Goal: Obtain resource: Download file/media

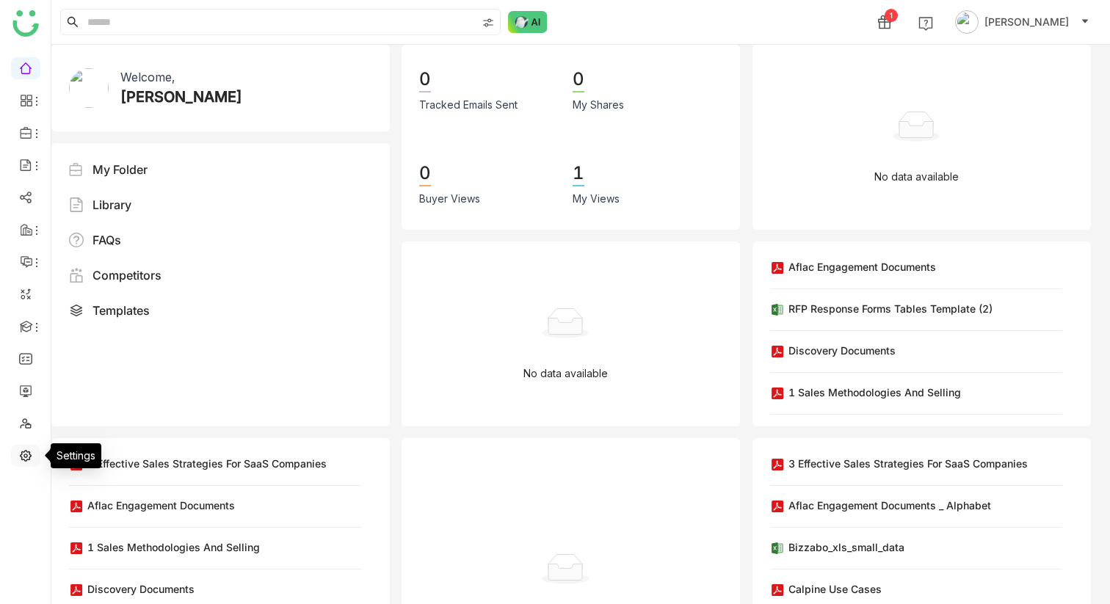
click at [30, 460] on link at bounding box center [25, 455] width 13 height 12
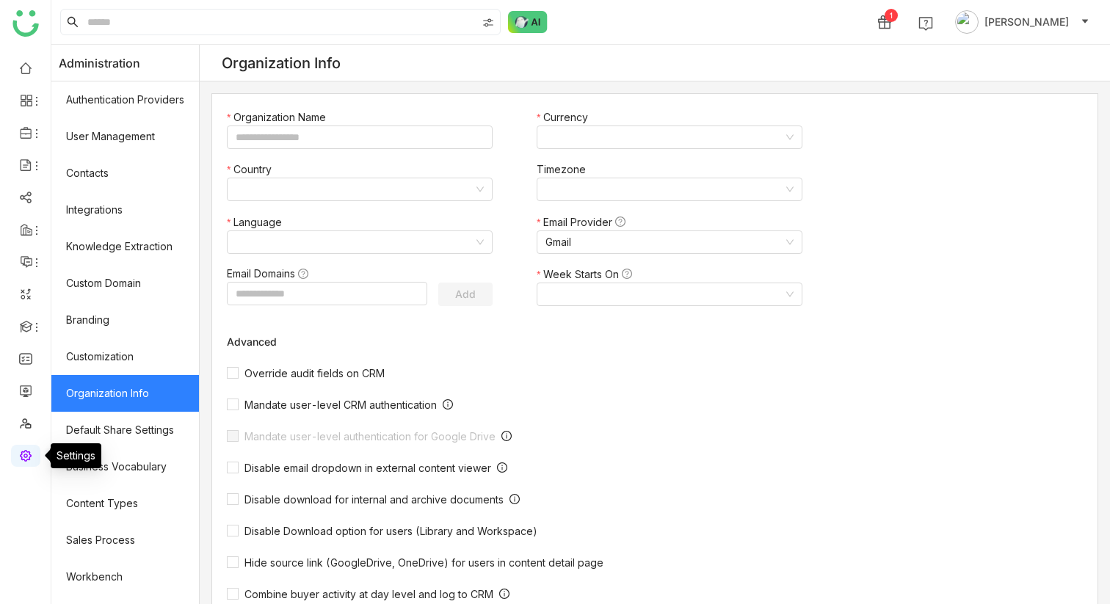
type input "*******"
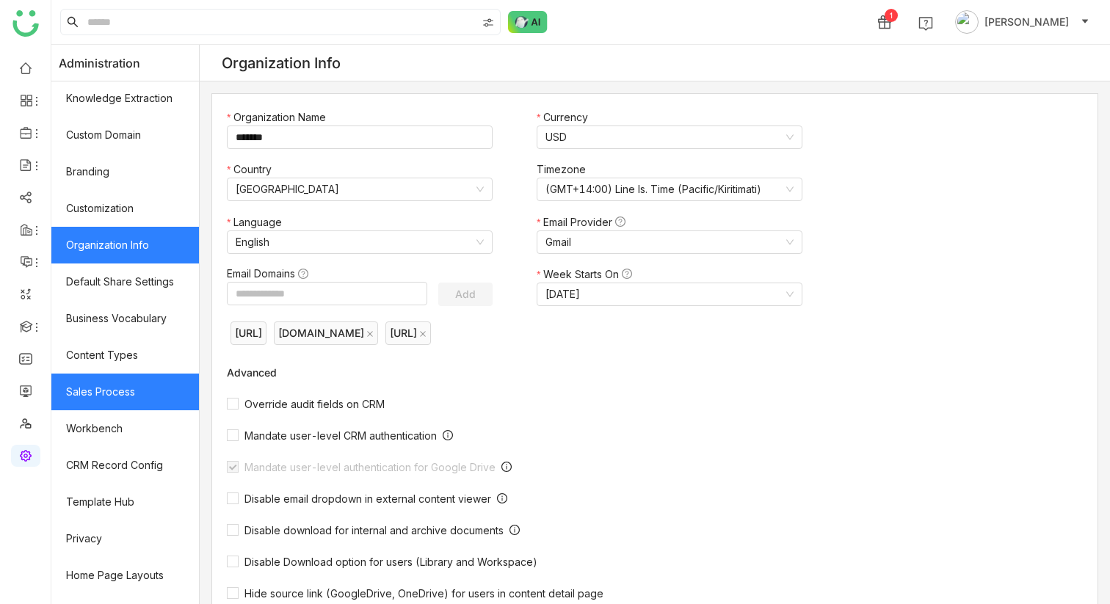
scroll to position [175, 0]
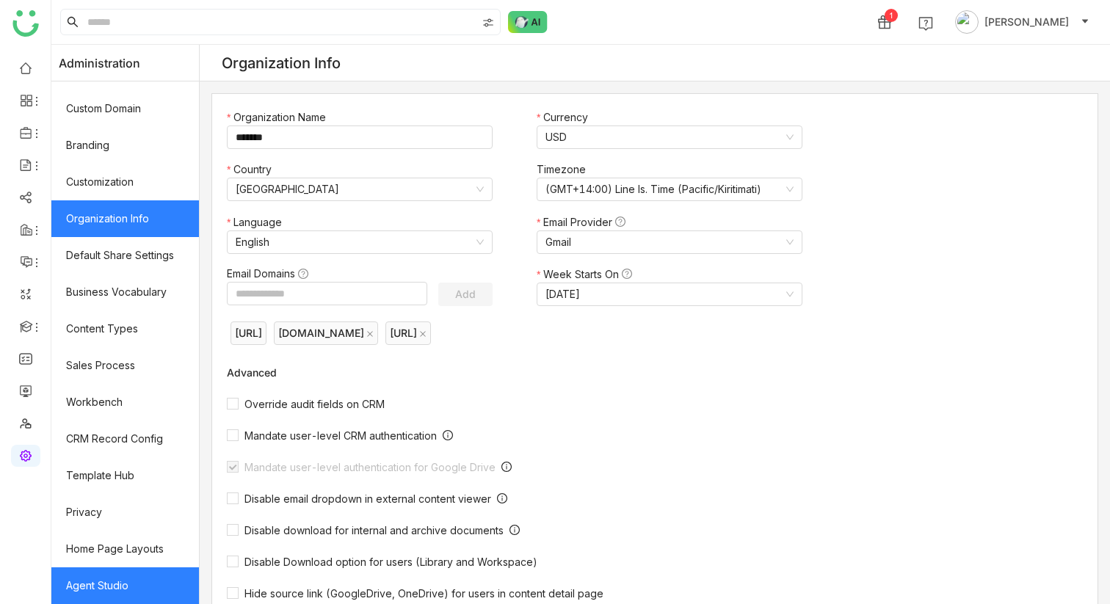
click at [109, 576] on link "Agent Studio" at bounding box center [125, 585] width 148 height 37
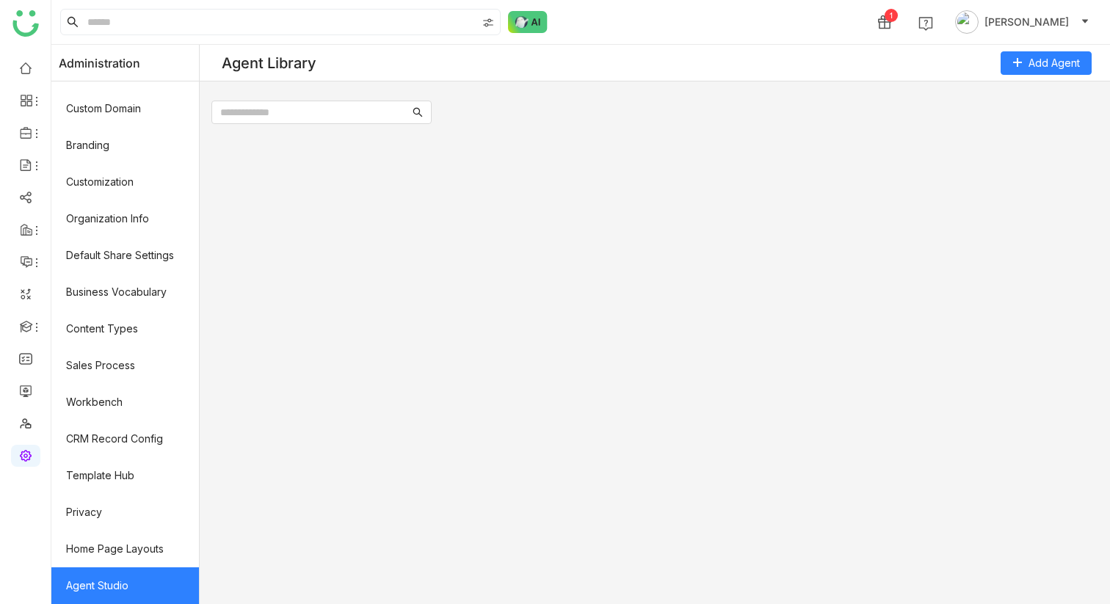
click at [109, 575] on link "Agent Studio" at bounding box center [125, 585] width 148 height 37
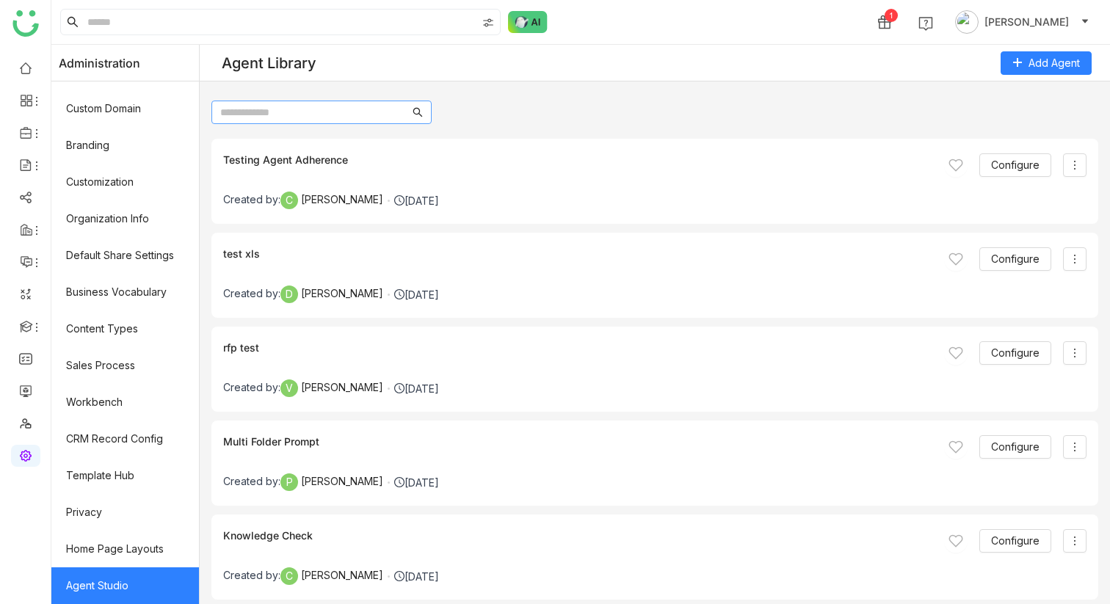
click at [272, 109] on input "text" at bounding box center [314, 112] width 189 height 16
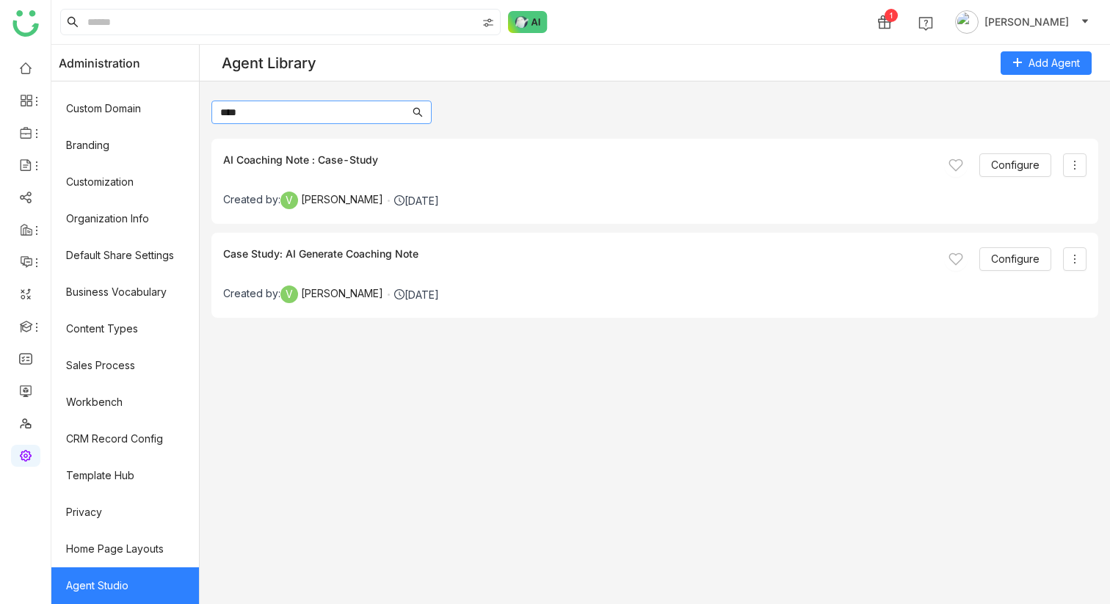
type input "****"
drag, startPoint x: 319, startPoint y: 159, endPoint x: 526, endPoint y: 169, distance: 208.0
click at [526, 169] on div "AI Coaching Note : Case-Study Configure" at bounding box center [654, 164] width 863 height 23
click at [1019, 168] on span "Configure" at bounding box center [1015, 165] width 48 height 16
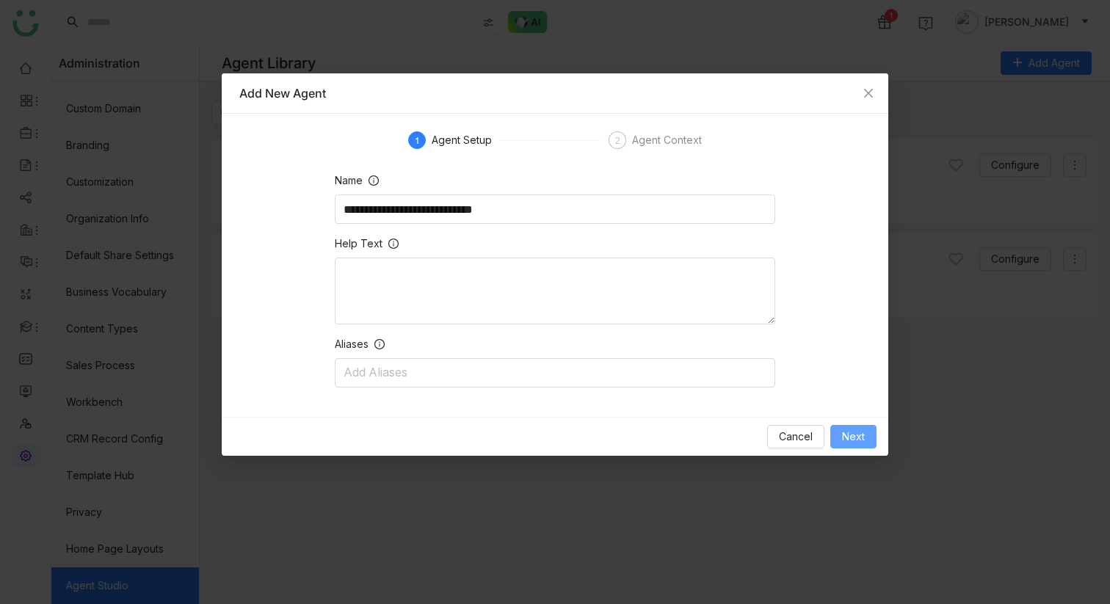
click at [845, 438] on span "Next" at bounding box center [853, 437] width 23 height 16
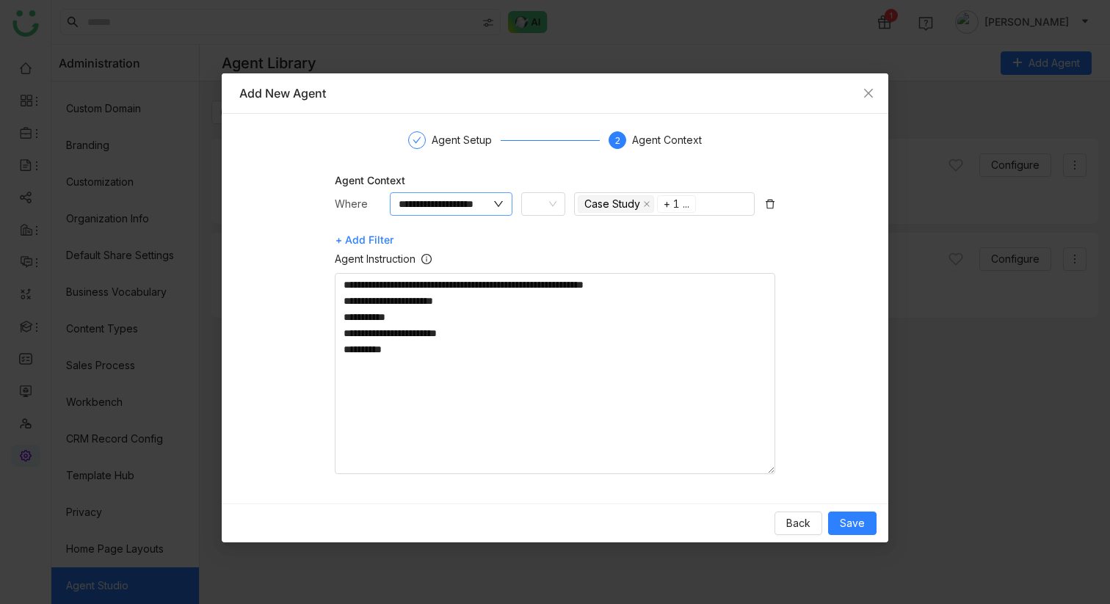
click at [496, 206] on icon at bounding box center [498, 204] width 10 height 10
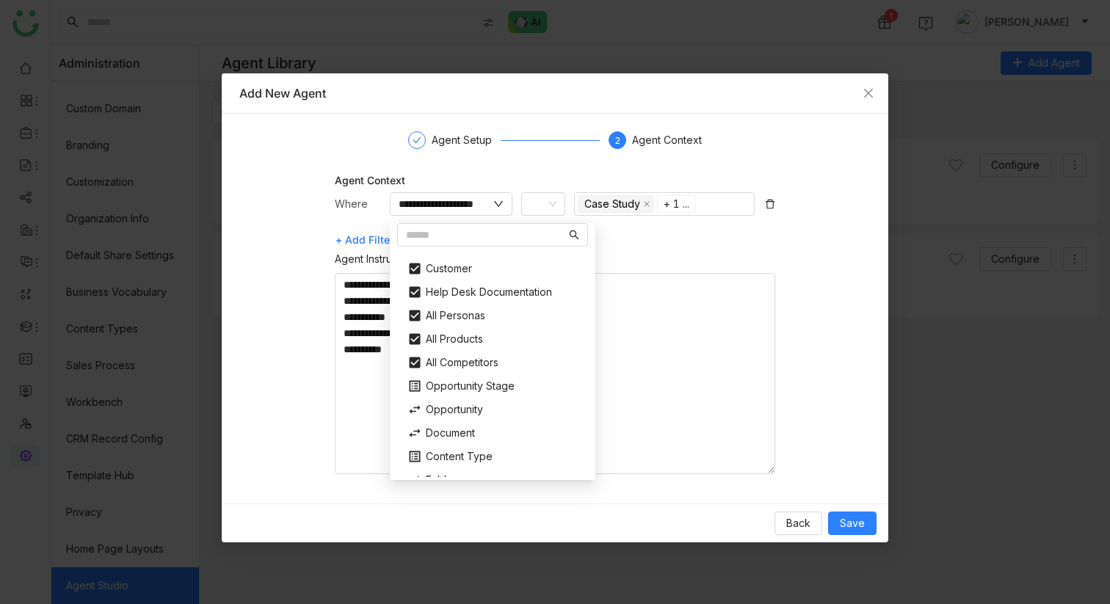
click at [519, 178] on div "Agent Context" at bounding box center [555, 180] width 440 height 15
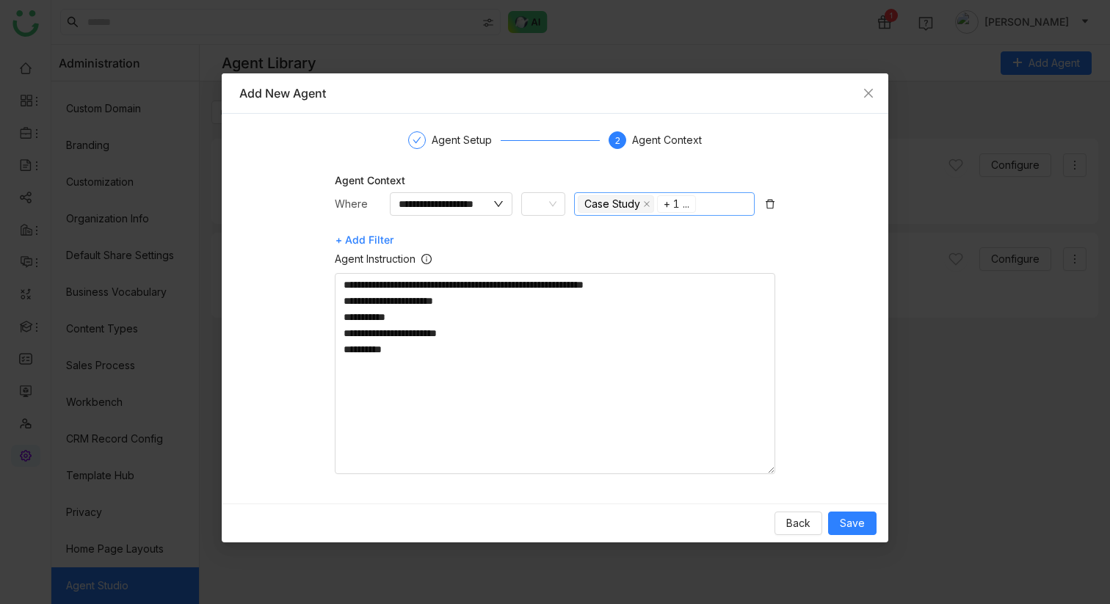
click at [620, 210] on div "Case Study" at bounding box center [612, 204] width 56 height 16
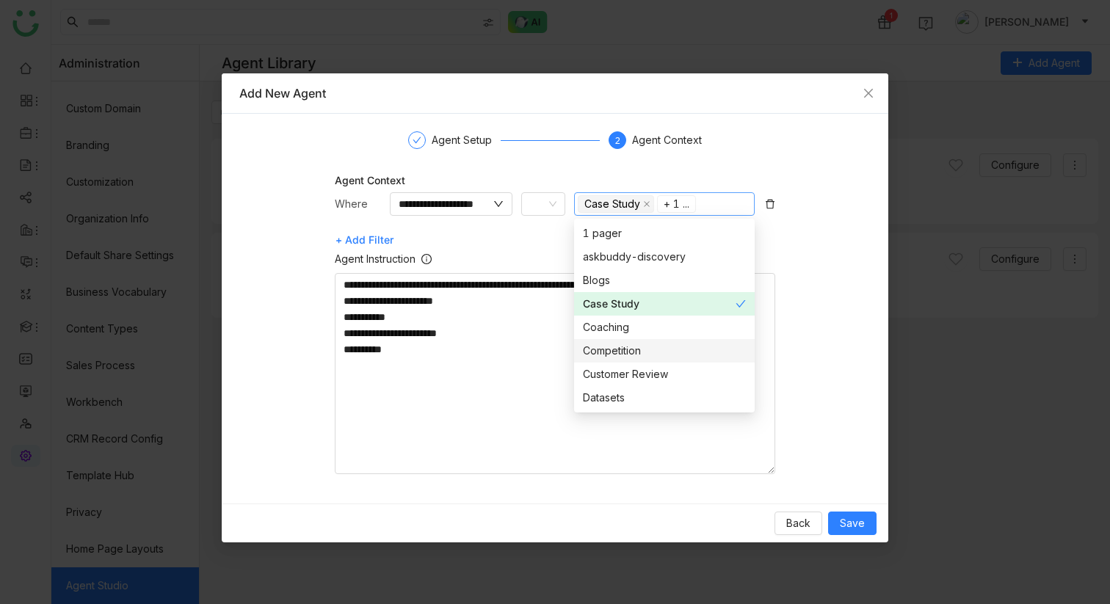
click at [818, 359] on gtmb-prompt-context-selection "**********" at bounding box center [554, 324] width 631 height 302
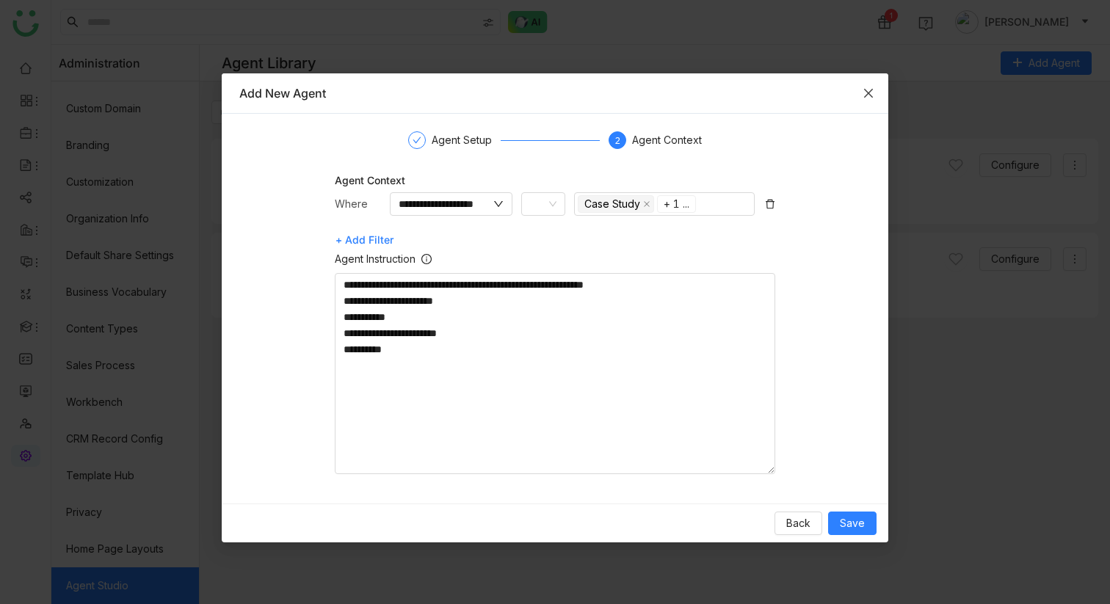
click at [874, 94] on span "Close" at bounding box center [869, 93] width 40 height 40
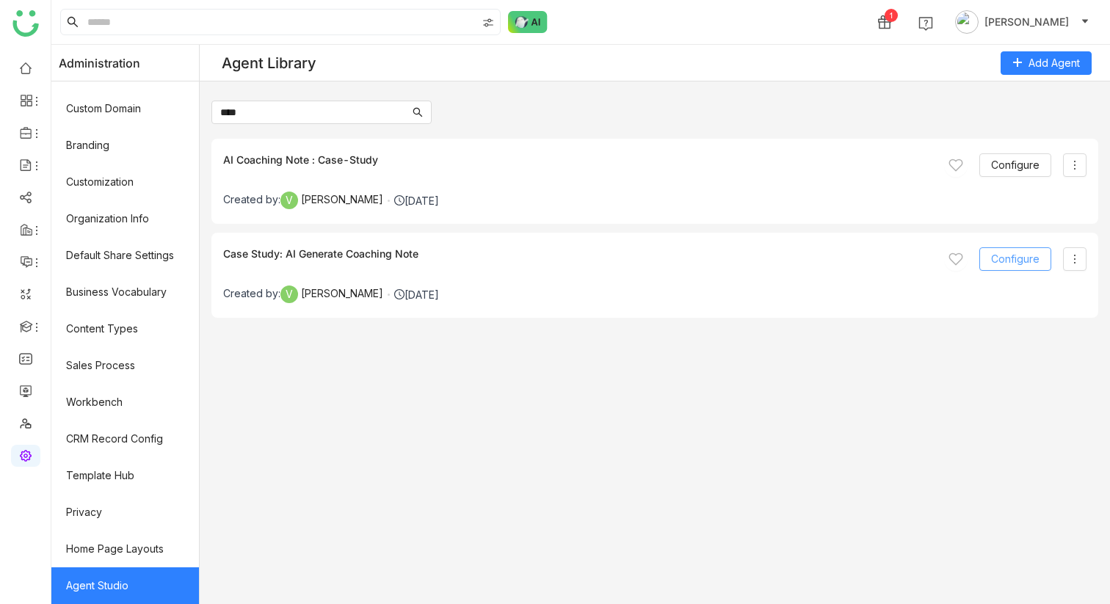
click at [1005, 268] on button "Configure" at bounding box center [1015, 258] width 72 height 23
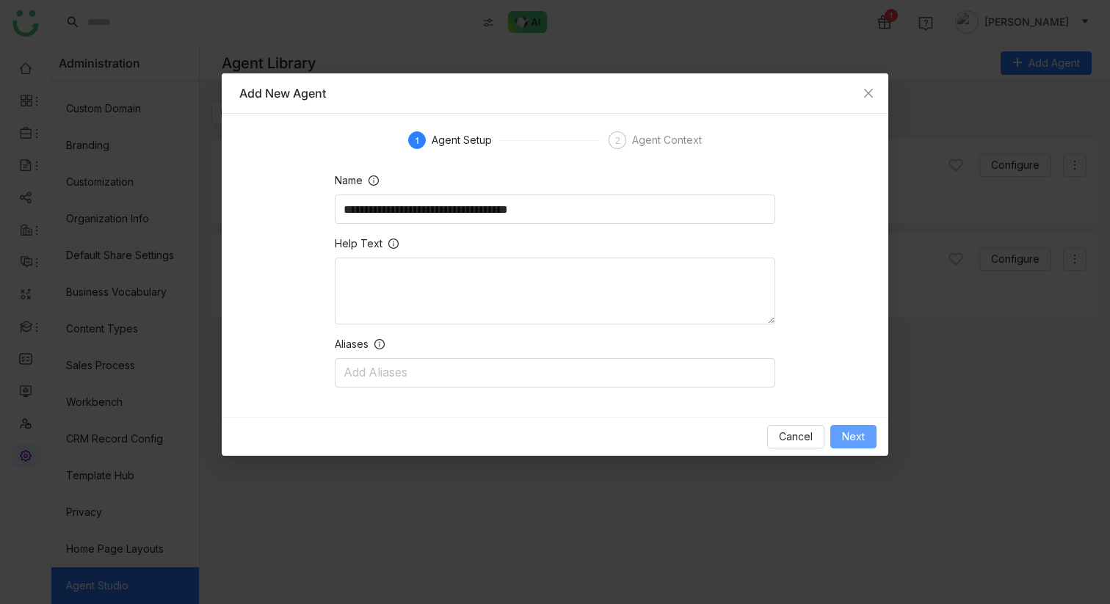
click at [848, 442] on span "Next" at bounding box center [853, 437] width 23 height 16
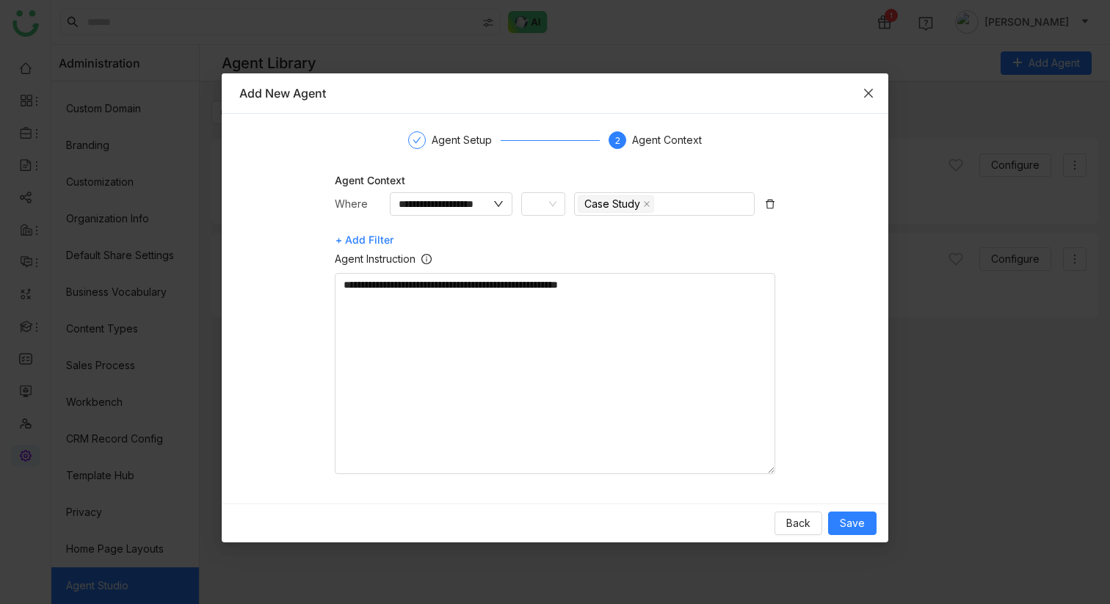
click at [868, 95] on icon "Close" at bounding box center [869, 93] width 12 height 12
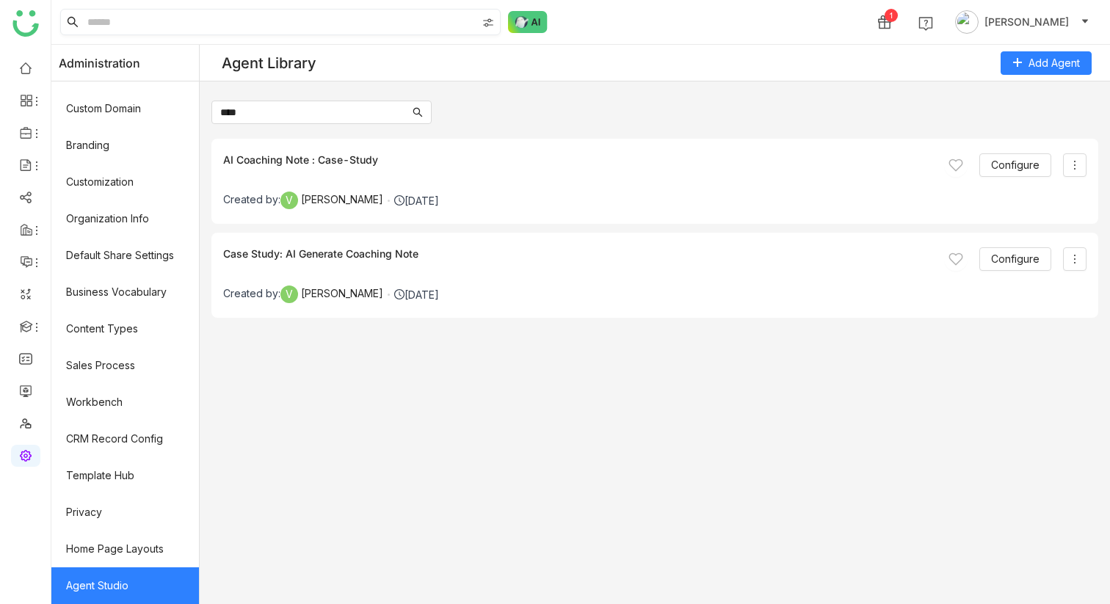
click at [128, 22] on input at bounding box center [280, 22] width 392 height 25
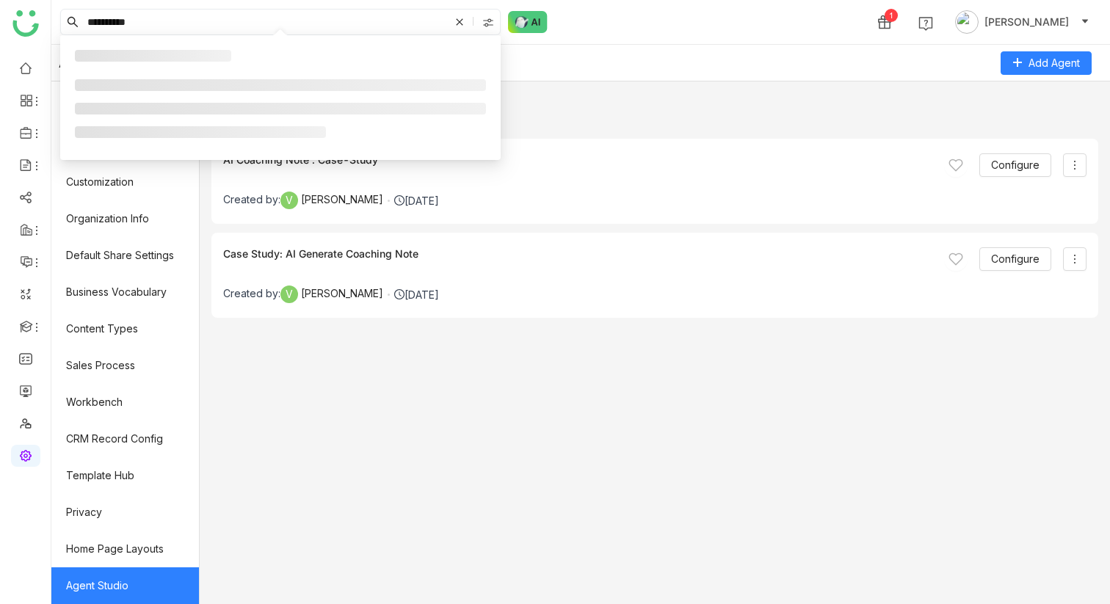
type input "**********"
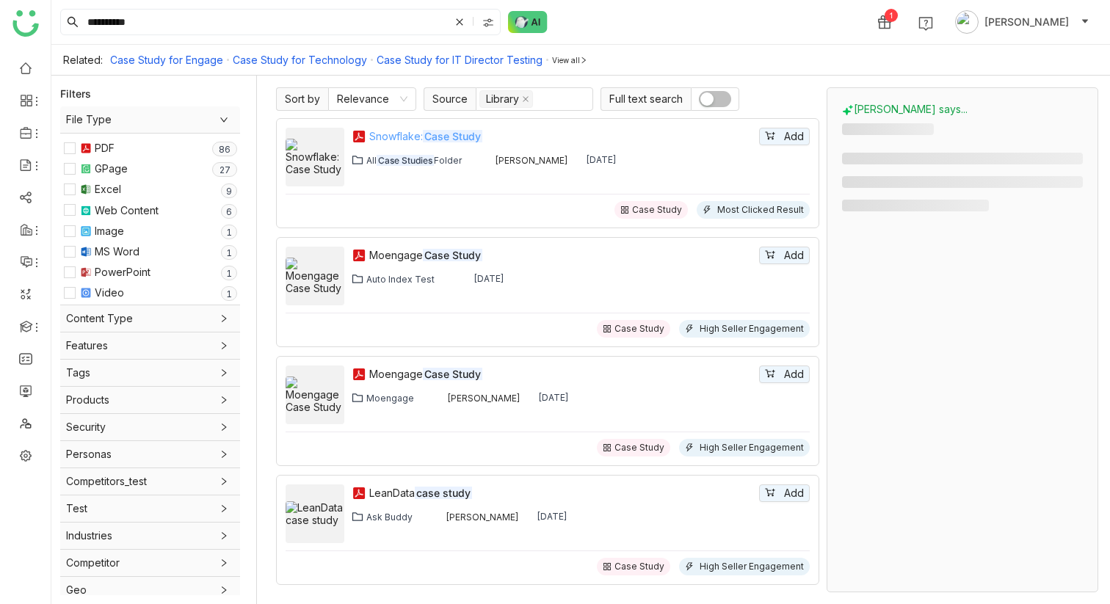
click at [446, 138] on em "Case Study" at bounding box center [452, 136] width 59 height 12
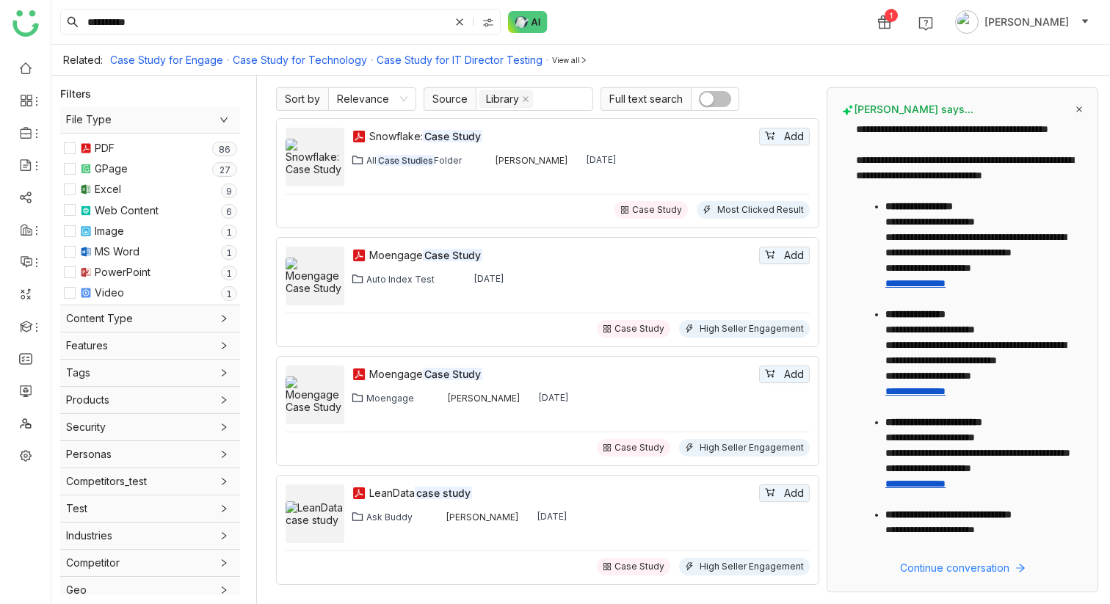
click at [104, 319] on span "Content Type" at bounding box center [150, 319] width 168 height 16
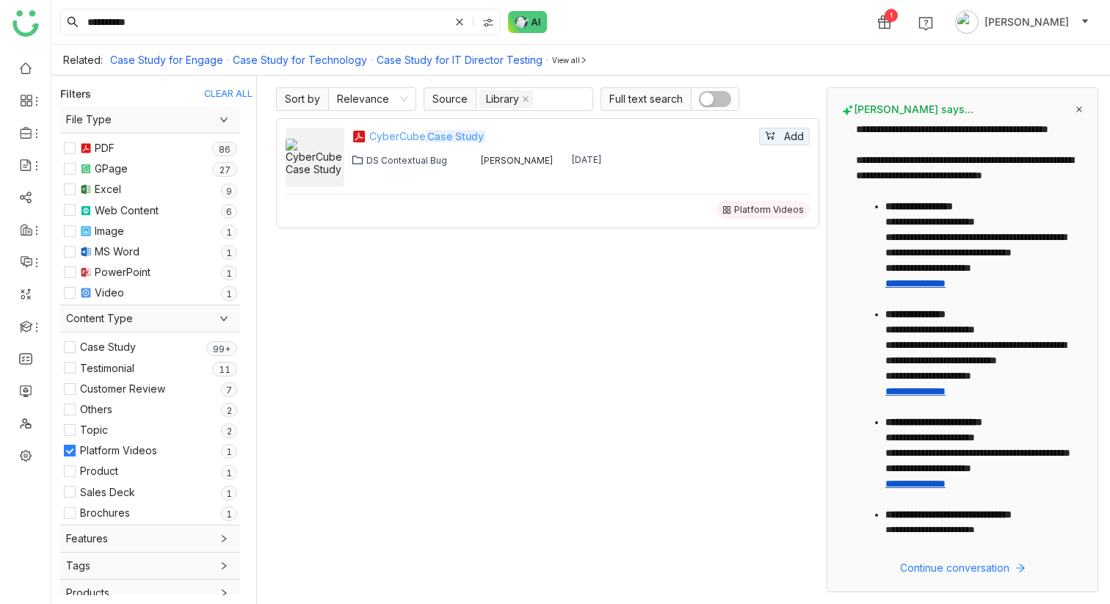
click at [453, 135] on em "Case Study" at bounding box center [455, 136] width 59 height 12
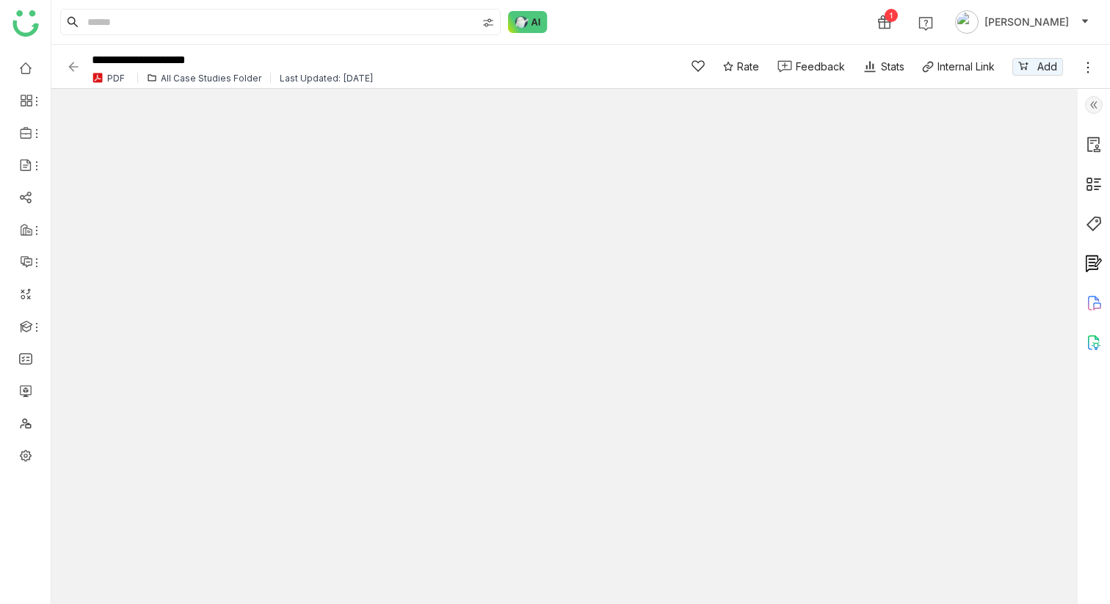
click at [1089, 72] on icon at bounding box center [1088, 67] width 15 height 15
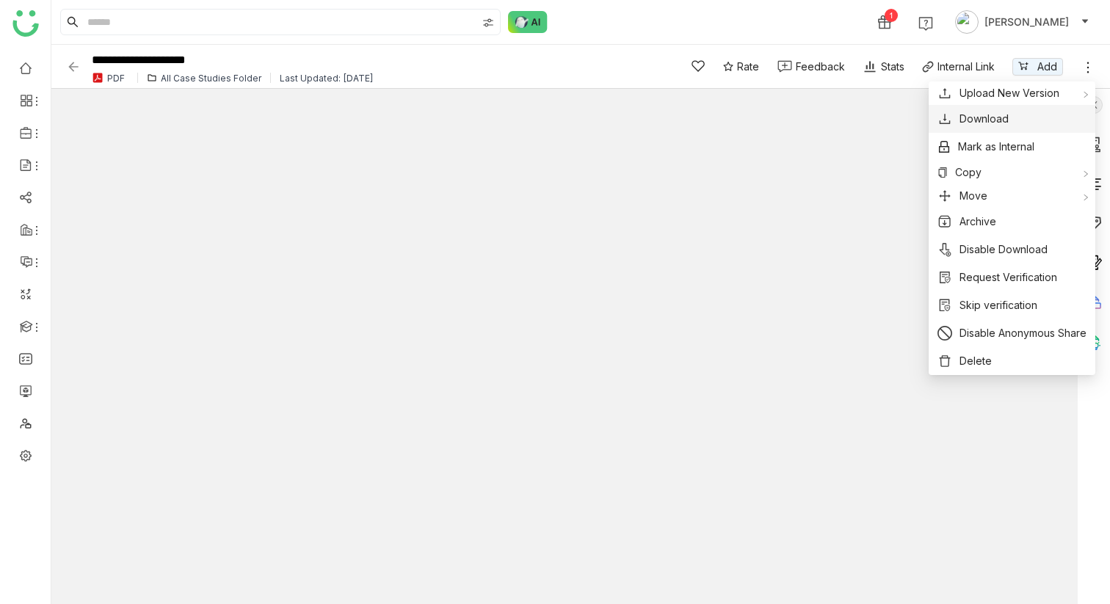
click at [1024, 119] on button "Download" at bounding box center [1011, 119] width 149 height 16
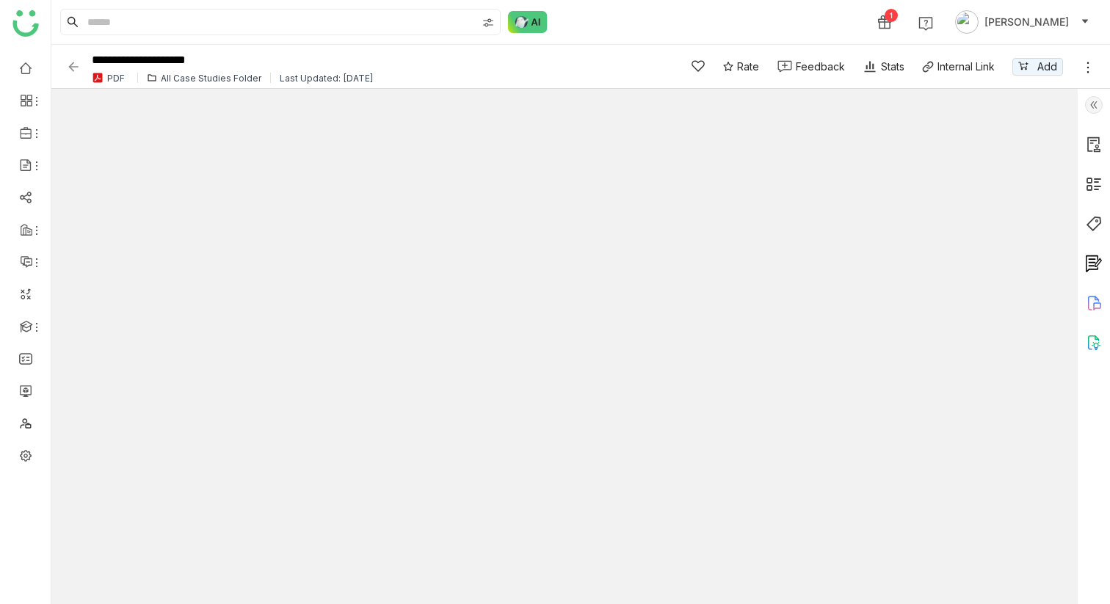
click at [1087, 71] on icon at bounding box center [1088, 67] width 15 height 15
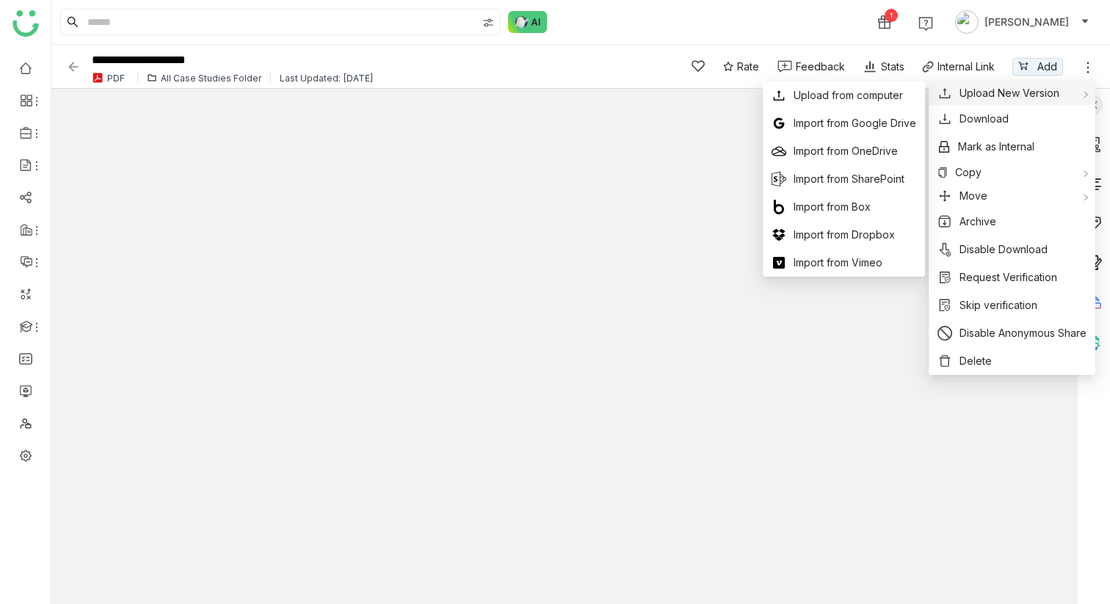
click at [1030, 95] on span "Upload New Version" at bounding box center [1010, 93] width 100 height 16
click at [836, 94] on span "Upload from computer" at bounding box center [848, 95] width 109 height 16
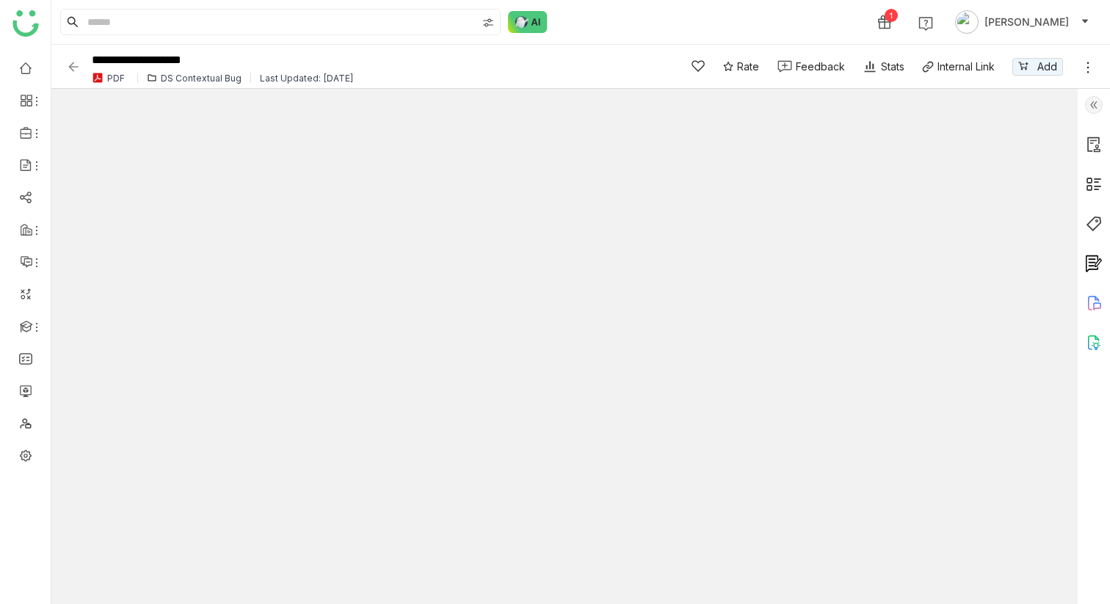
click at [1089, 63] on icon at bounding box center [1088, 67] width 15 height 15
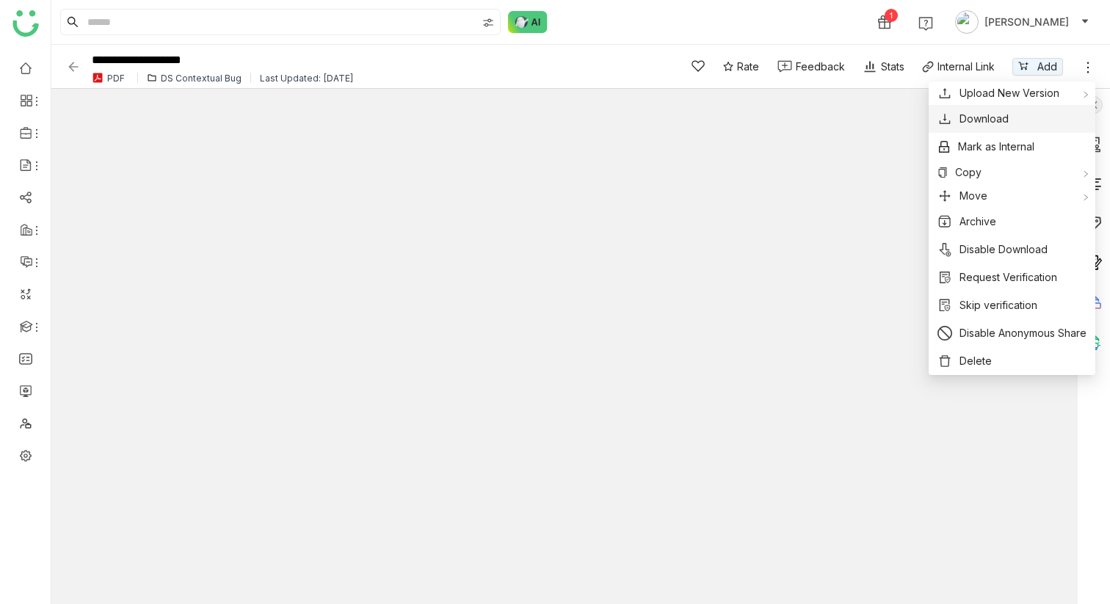
click at [1022, 117] on button "Download" at bounding box center [1011, 119] width 149 height 16
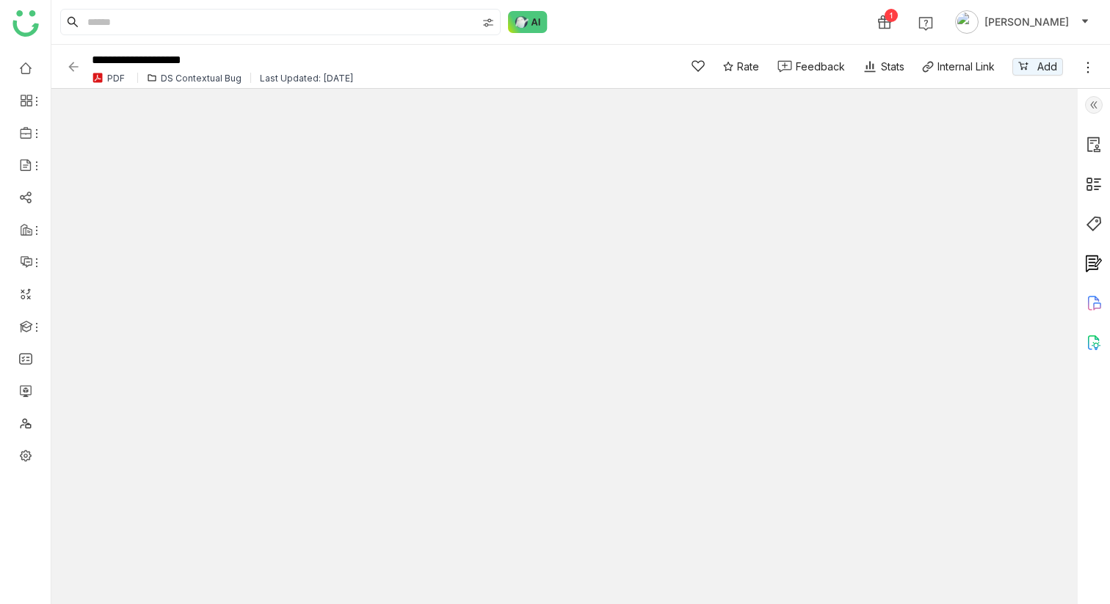
click at [1087, 68] on icon at bounding box center [1088, 67] width 2 height 11
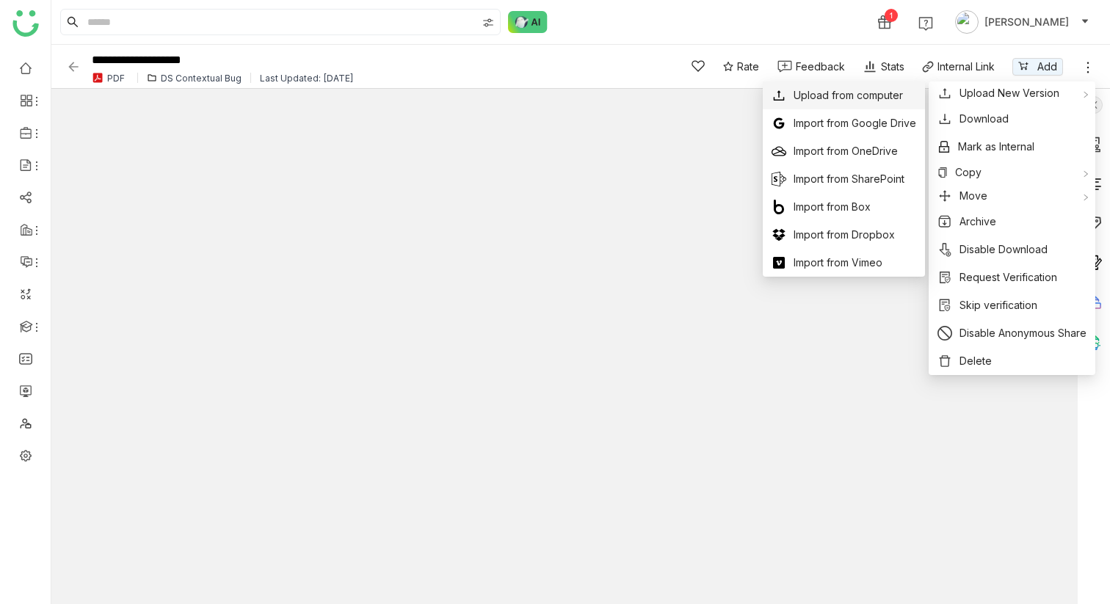
click at [878, 96] on span "Upload from computer" at bounding box center [848, 95] width 109 height 16
